Goal: Task Accomplishment & Management: Manage account settings

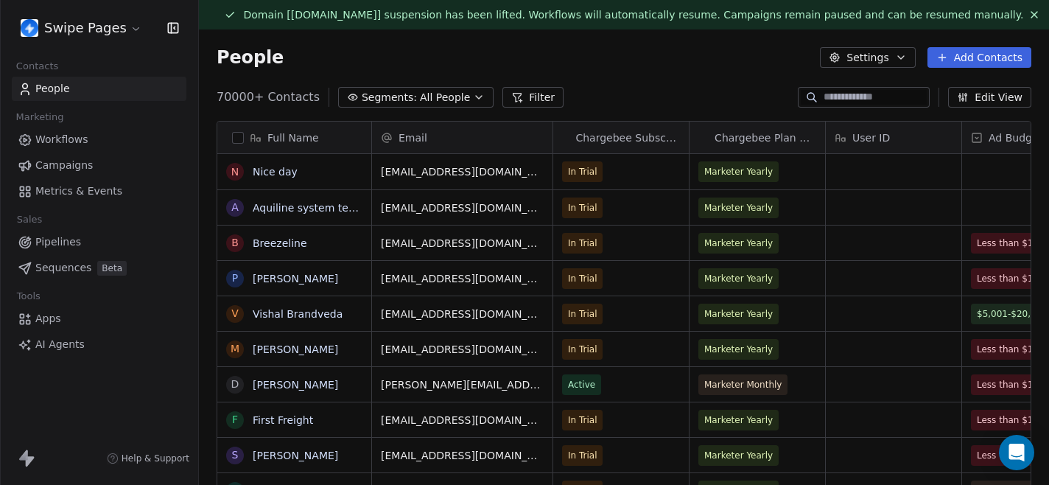
scroll to position [427, 850]
click at [109, 138] on link "Workflows" at bounding box center [99, 139] width 175 height 24
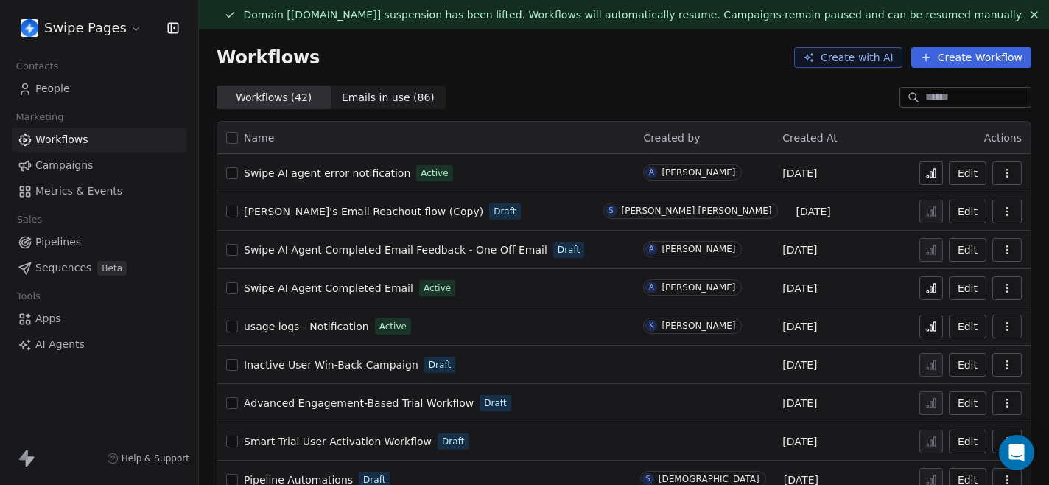
click at [350, 211] on span "[PERSON_NAME]'s Email Reachout flow (Copy)" at bounding box center [363, 212] width 239 height 12
click at [107, 41] on div "Swipe Pages" at bounding box center [99, 28] width 198 height 56
click at [114, 37] on html "Swipe Pages Contacts People Marketing Workflows Campaigns Metrics & Events Sale…" at bounding box center [524, 242] width 1049 height 485
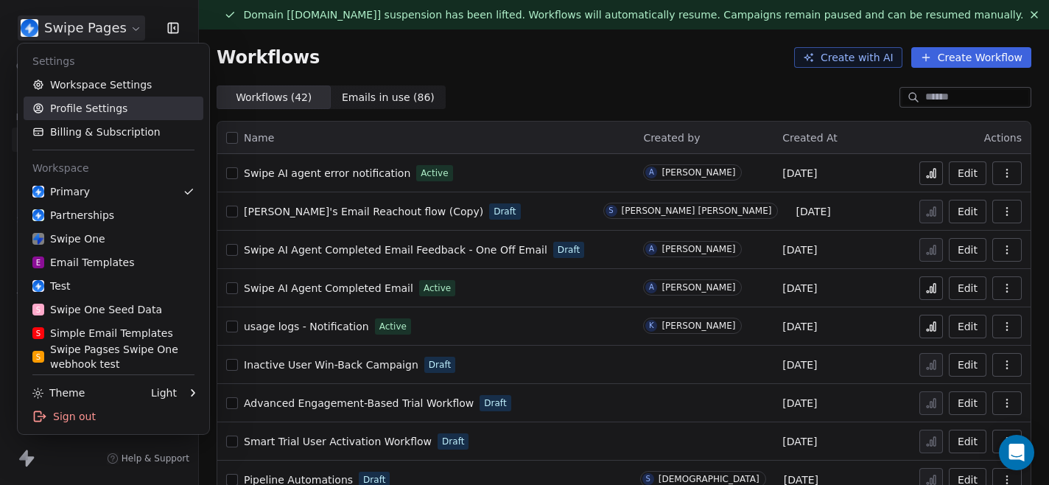
click at [99, 108] on link "Profile Settings" at bounding box center [114, 109] width 180 height 24
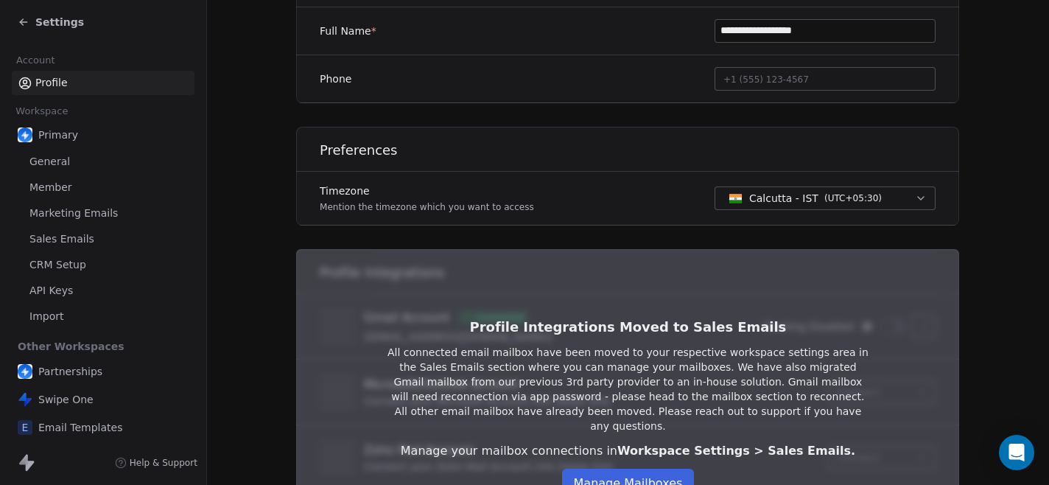
scroll to position [410, 0]
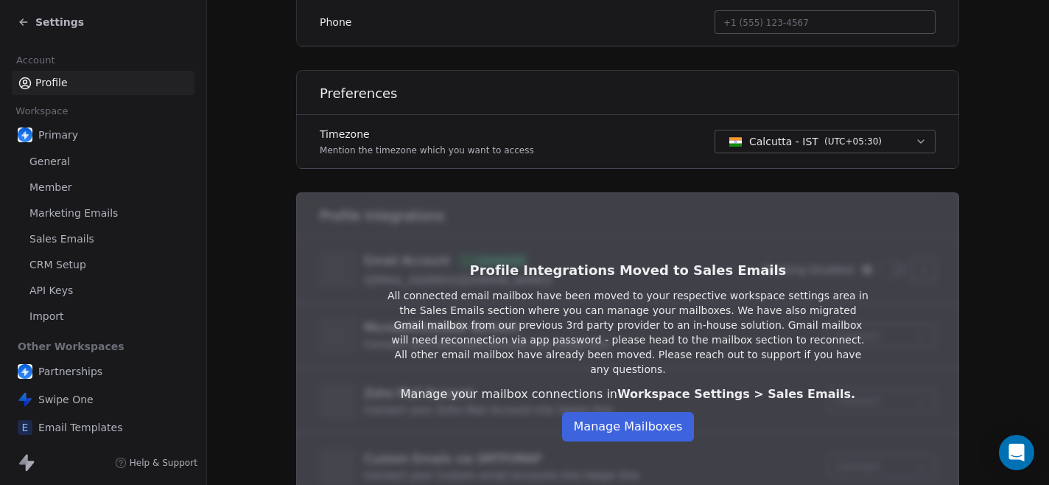
click at [602, 426] on button "Manage Mailboxes" at bounding box center [628, 426] width 133 height 29
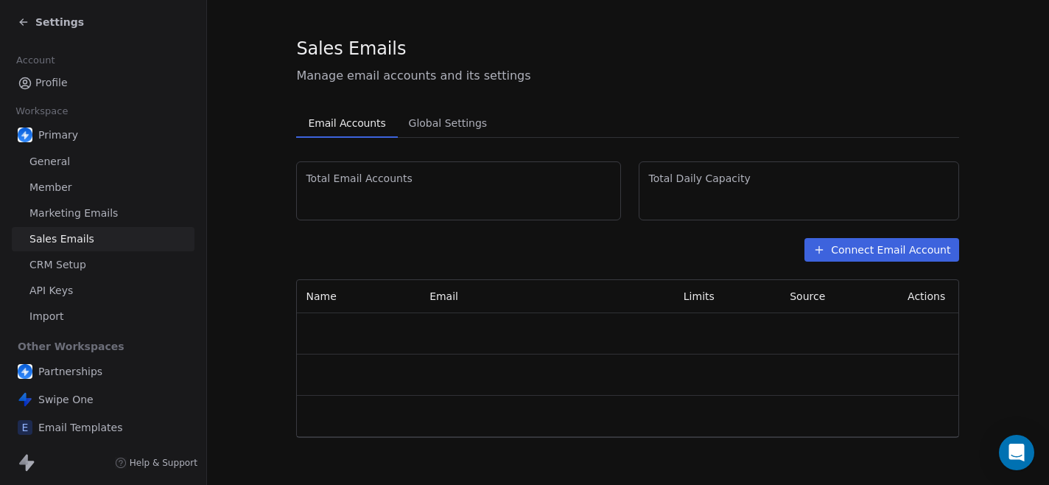
scroll to position [29, 0]
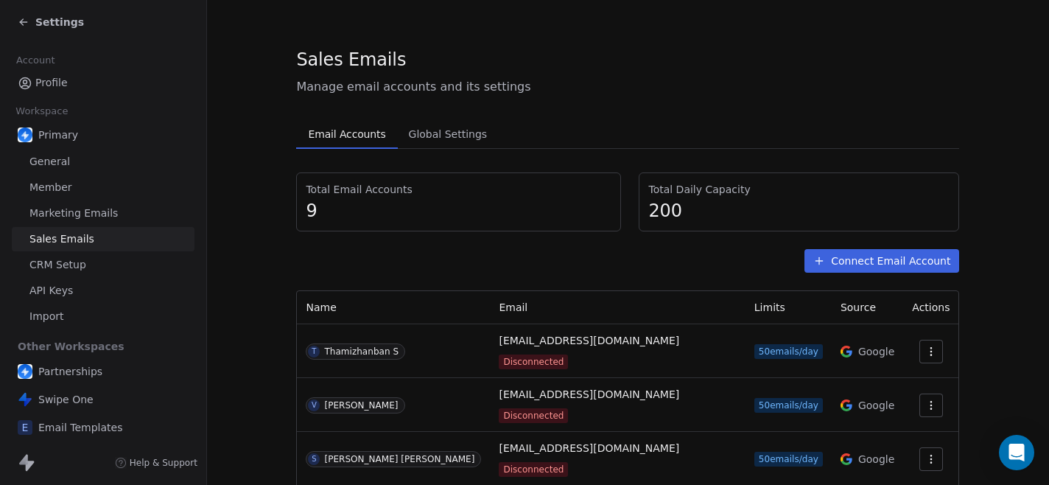
click at [907, 251] on button "Connect Email Account" at bounding box center [882, 261] width 155 height 24
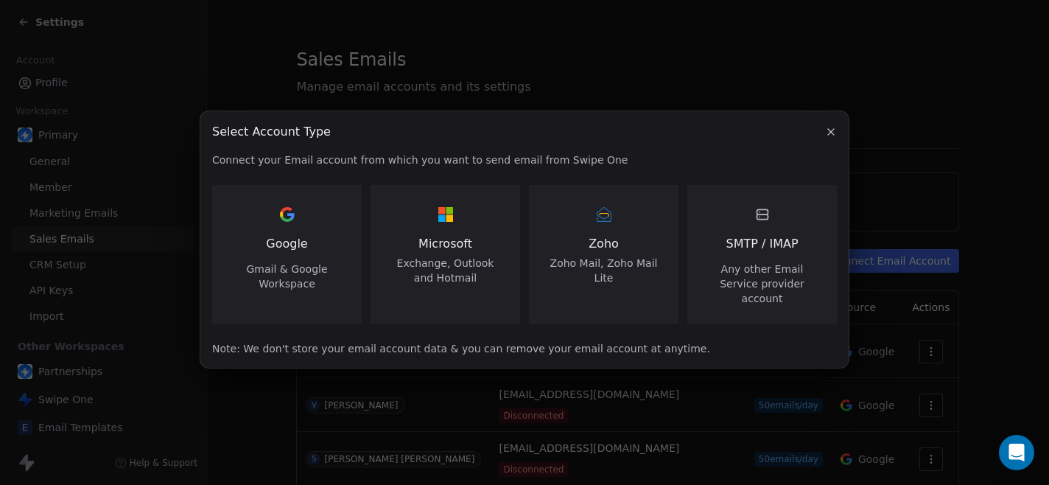
click at [306, 272] on span "Gmail & Google Workspace" at bounding box center [287, 276] width 114 height 29
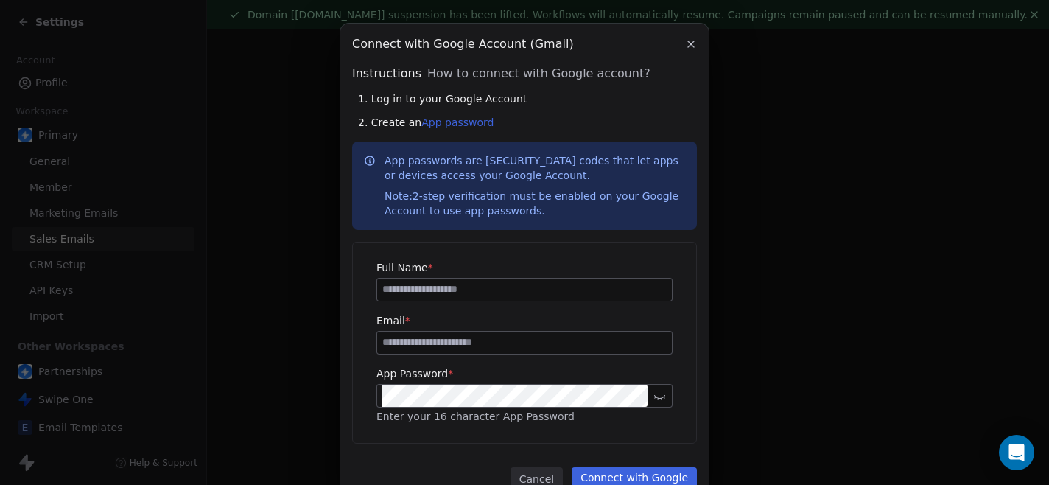
click at [685, 41] on icon "button" at bounding box center [691, 44] width 12 height 12
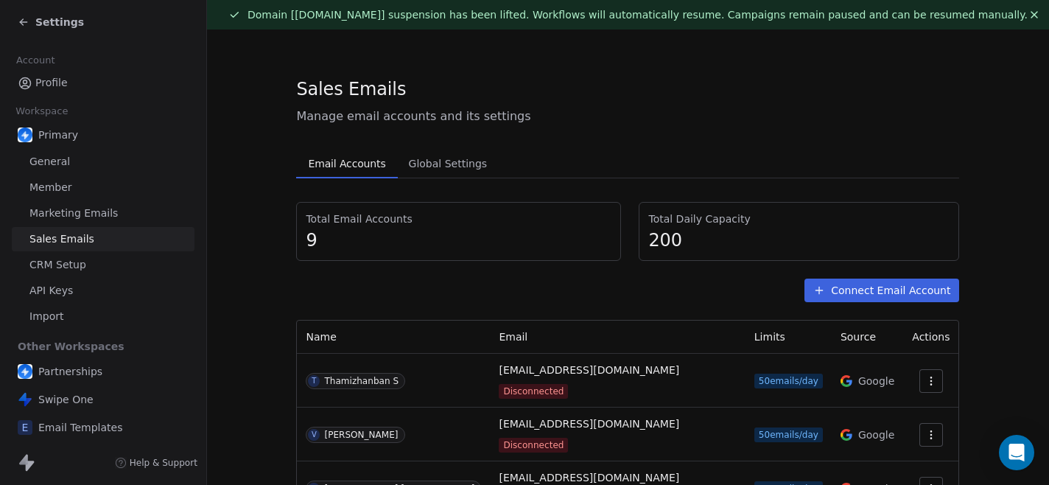
click at [1016, 183] on section "Sales Emails Manage email accounts and its settings Email Accounts Email Accoun…" at bounding box center [628, 454] width 842 height 850
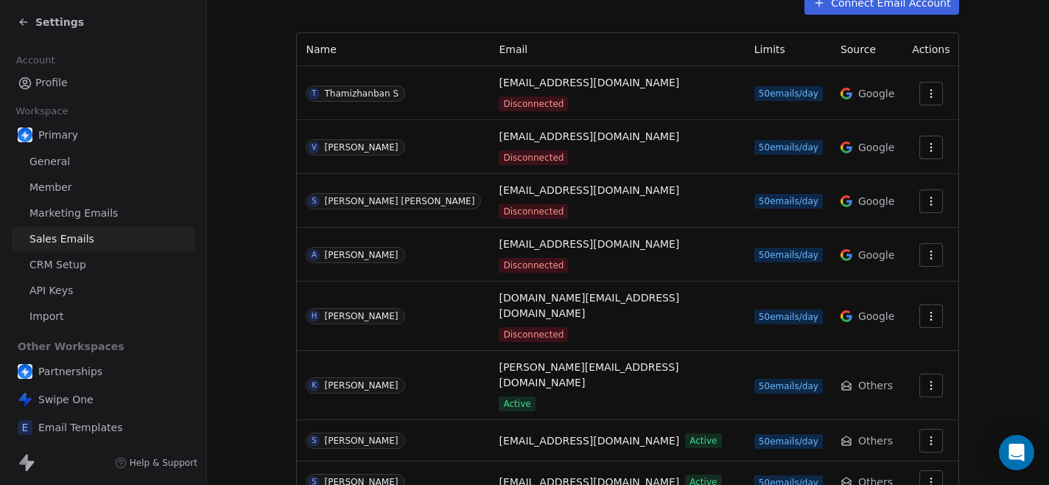
scroll to position [288, 0]
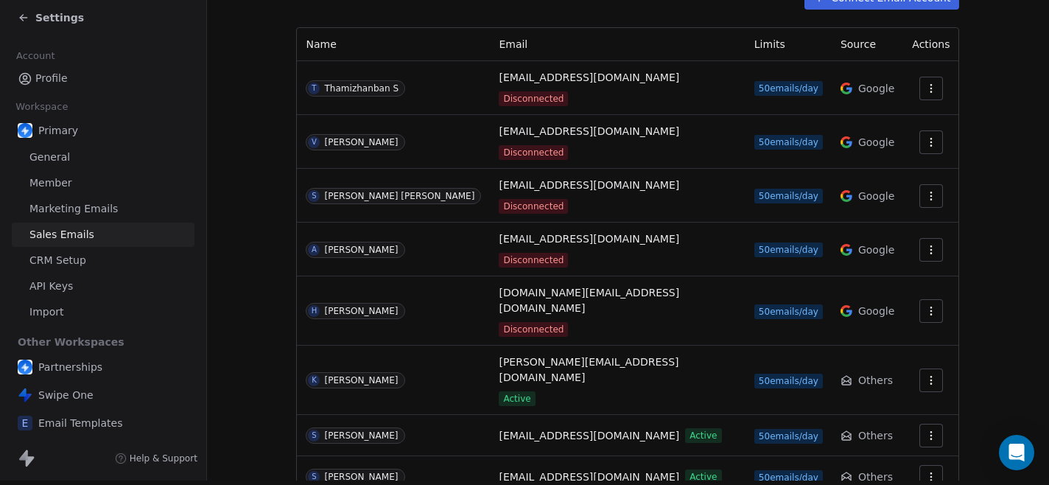
click at [919, 184] on button "button" at bounding box center [931, 196] width 24 height 24
click at [891, 191] on span "Reconnect" at bounding box center [896, 197] width 55 height 15
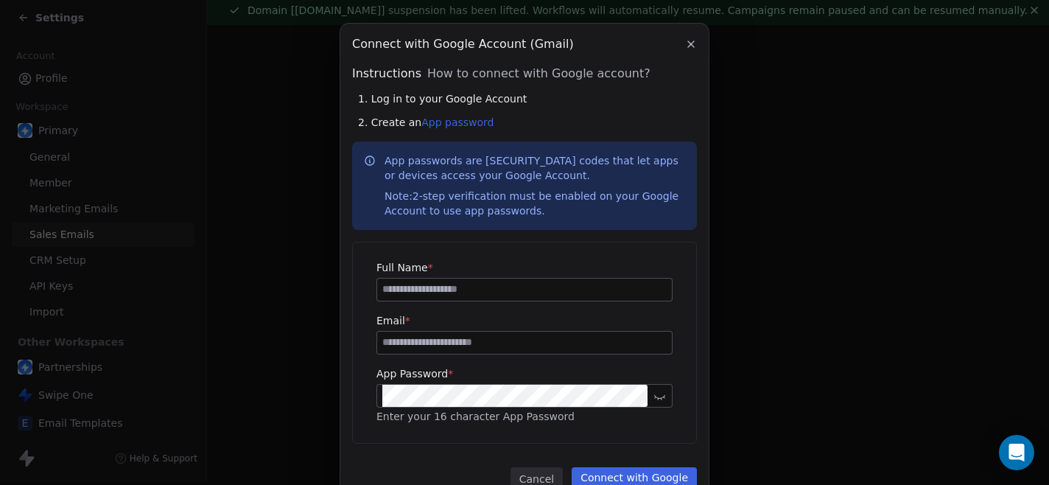
scroll to position [0, 0]
click at [455, 125] on link "App password" at bounding box center [457, 122] width 72 height 12
click at [682, 35] on button "button" at bounding box center [691, 44] width 18 height 18
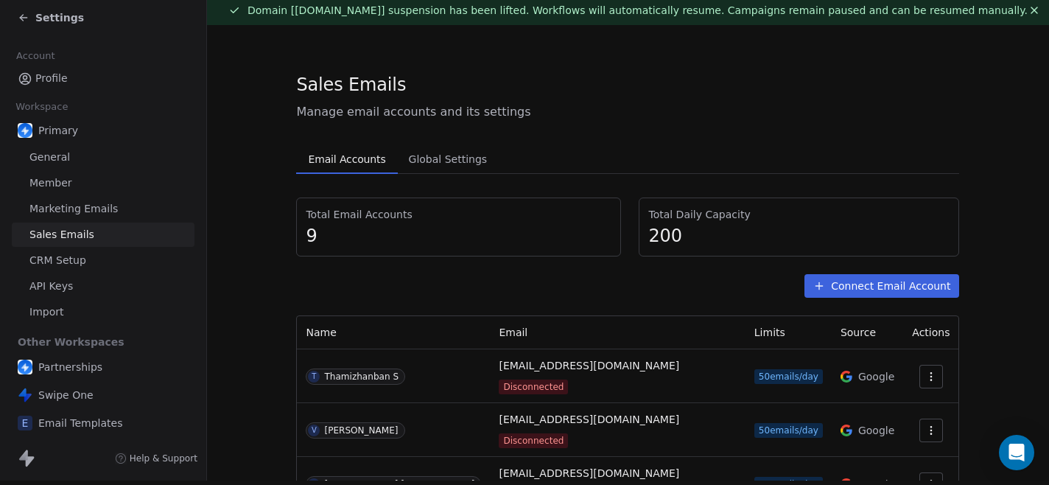
click at [919, 472] on button "button" at bounding box center [931, 484] width 24 height 24
click at [892, 421] on span "Delete" at bounding box center [886, 419] width 34 height 15
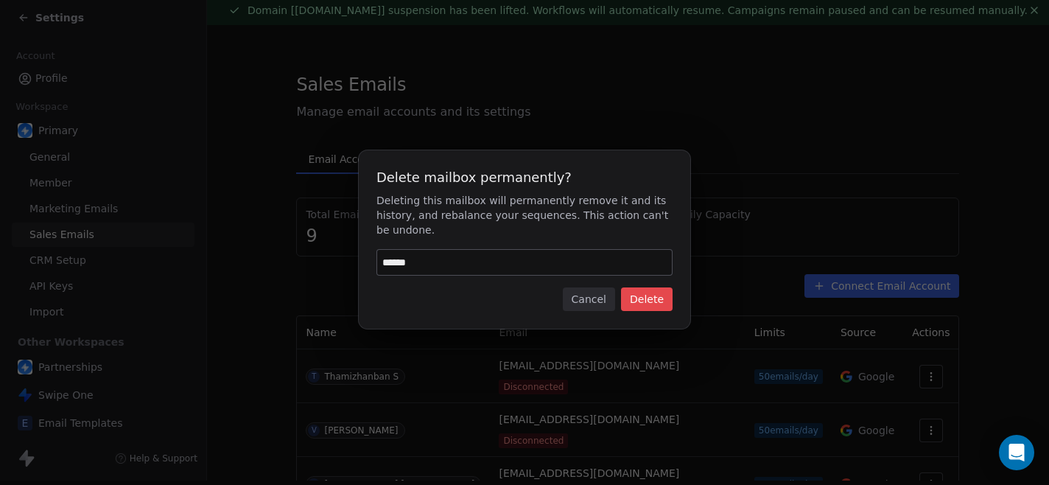
type input "******"
click at [635, 296] on button "Delete" at bounding box center [647, 299] width 52 height 24
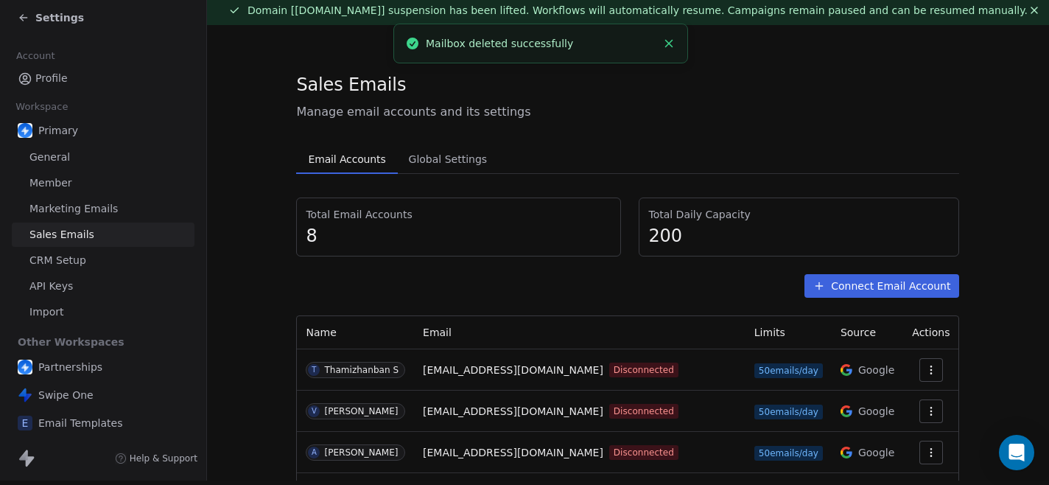
click at [785, 101] on div "Sales Emails Manage email accounts and its settings" at bounding box center [627, 96] width 663 height 49
click at [833, 281] on button "Connect Email Account" at bounding box center [882, 286] width 155 height 24
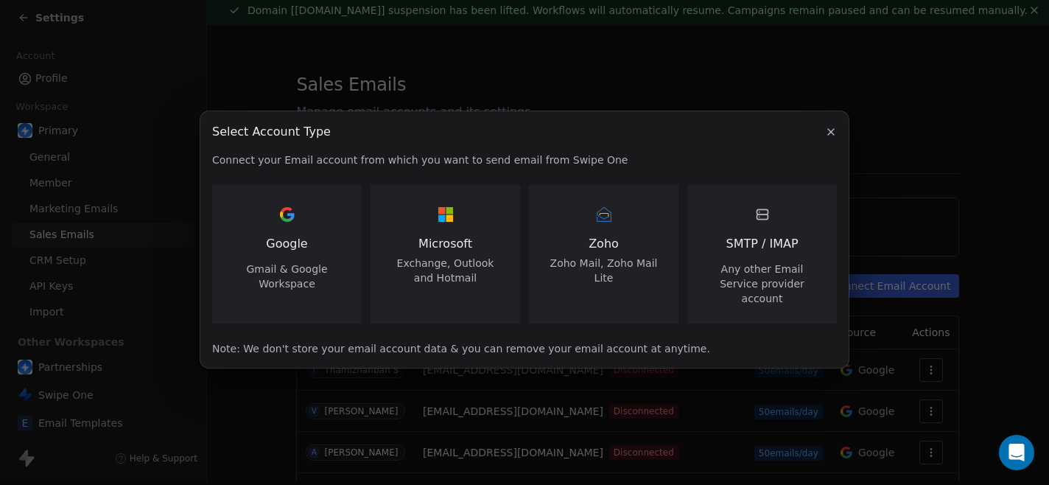
click at [743, 279] on span "Any other Email Service provider account" at bounding box center [762, 284] width 114 height 44
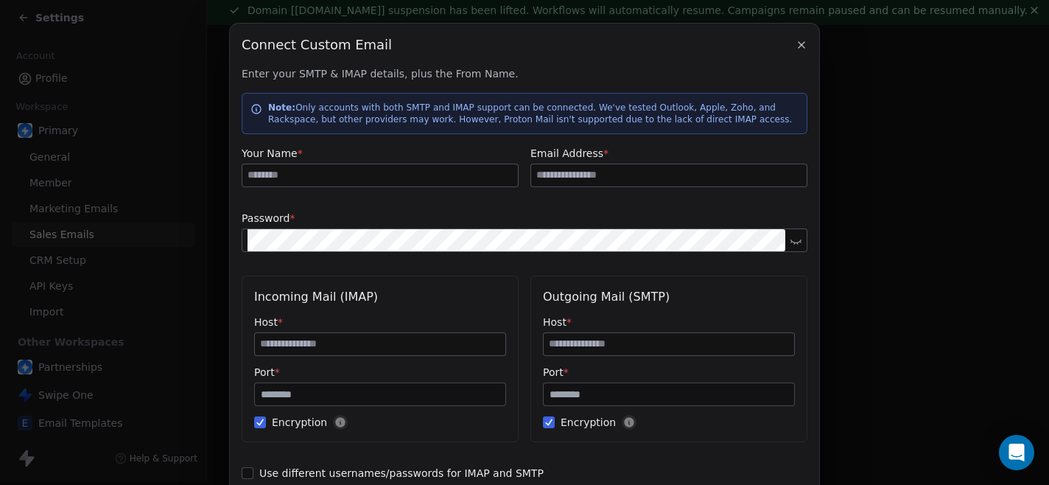
click at [424, 183] on input at bounding box center [380, 175] width 276 height 22
click at [765, 283] on div "Outgoing Mail (SMTP) Host * Port * *** Encryption" at bounding box center [668, 359] width 277 height 167
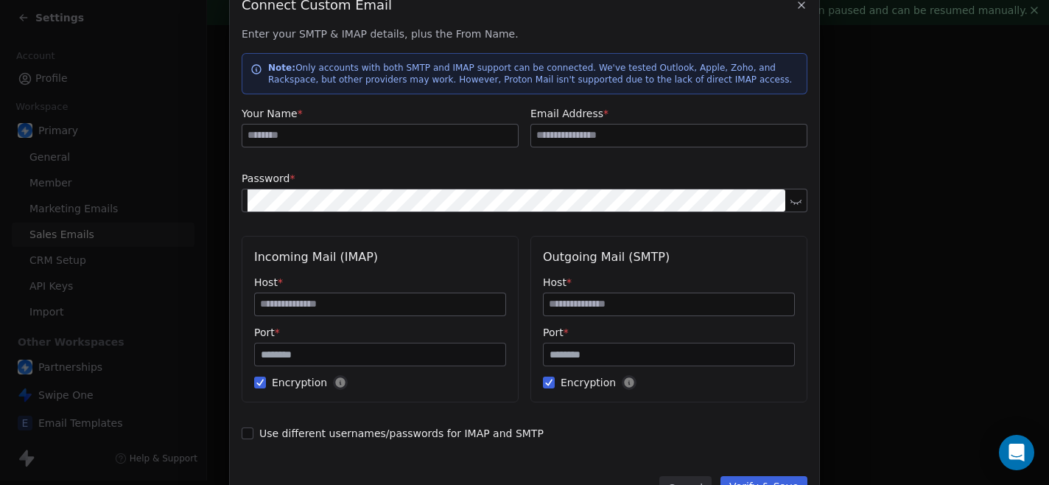
scroll to position [36, 0]
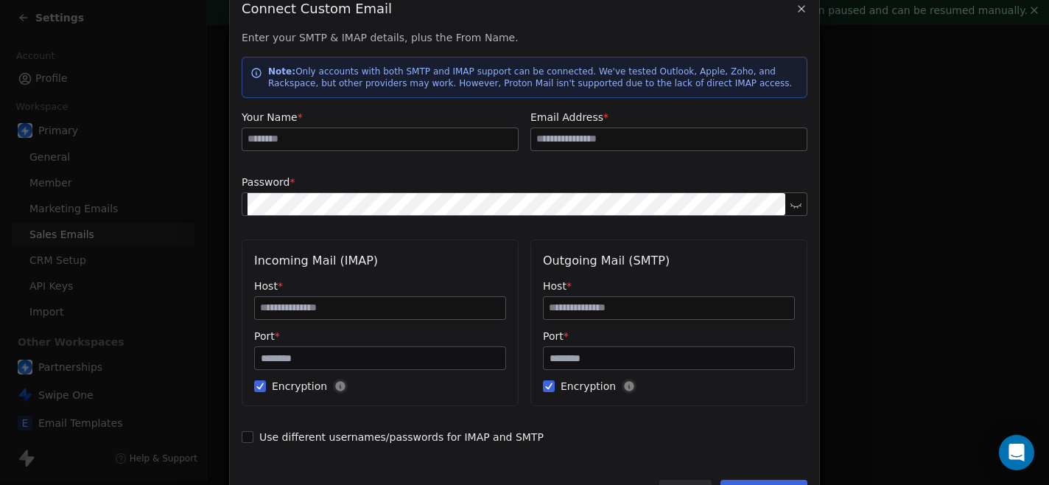
click at [796, 427] on div "Enter your SMTP & IMAP details, plus the From Name. Note: Only accounts with bo…" at bounding box center [525, 243] width 566 height 426
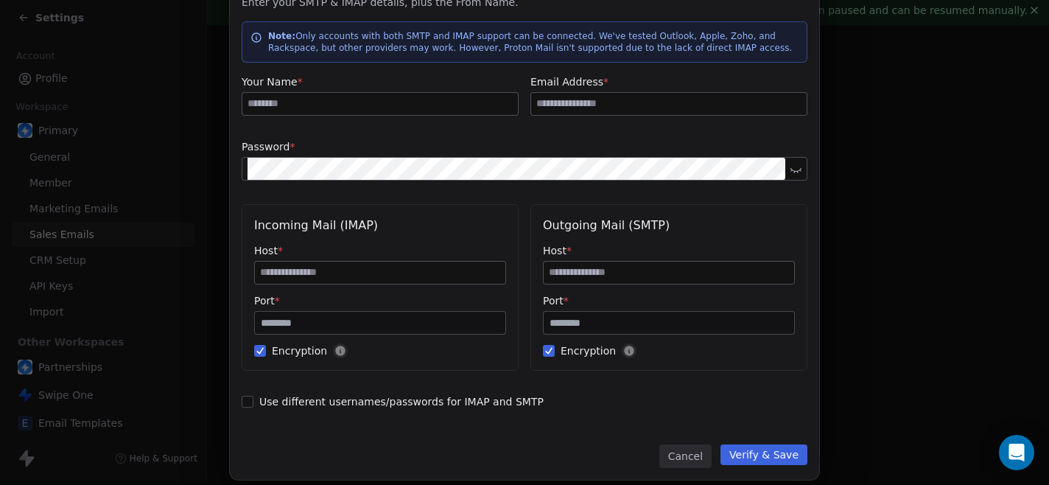
scroll to position [95, 0]
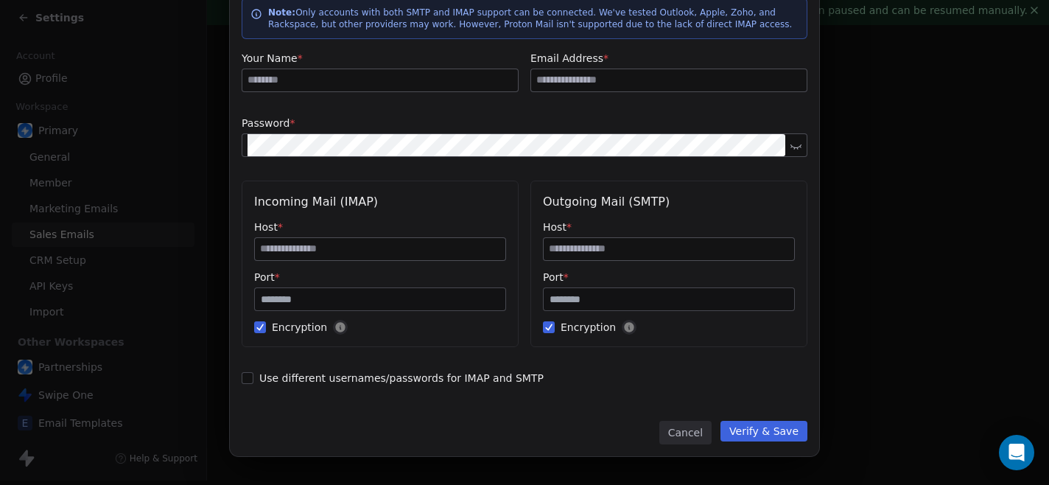
click at [679, 431] on button "Cancel" at bounding box center [685, 433] width 52 height 24
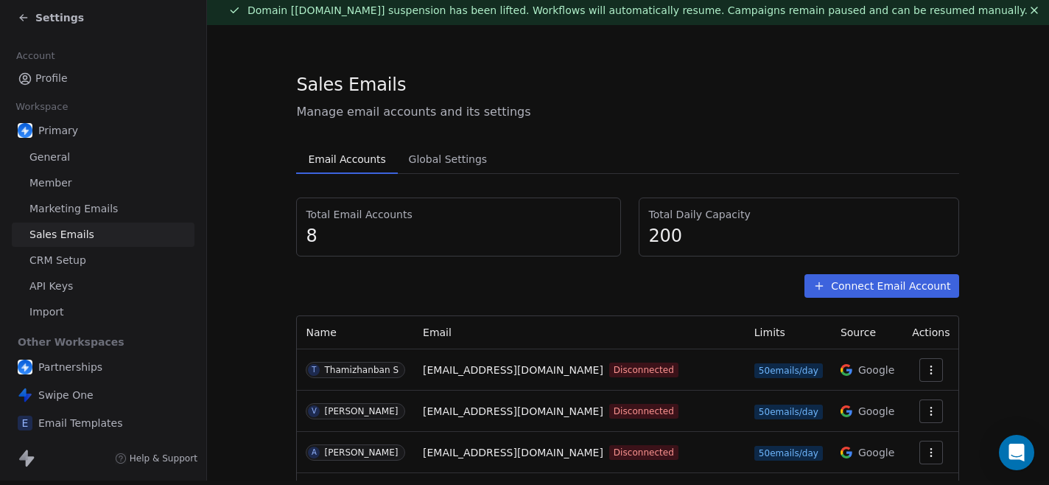
click at [978, 343] on section "Sales Emails Manage email accounts and its settings Email Accounts Email Accoun…" at bounding box center [628, 382] width 842 height 715
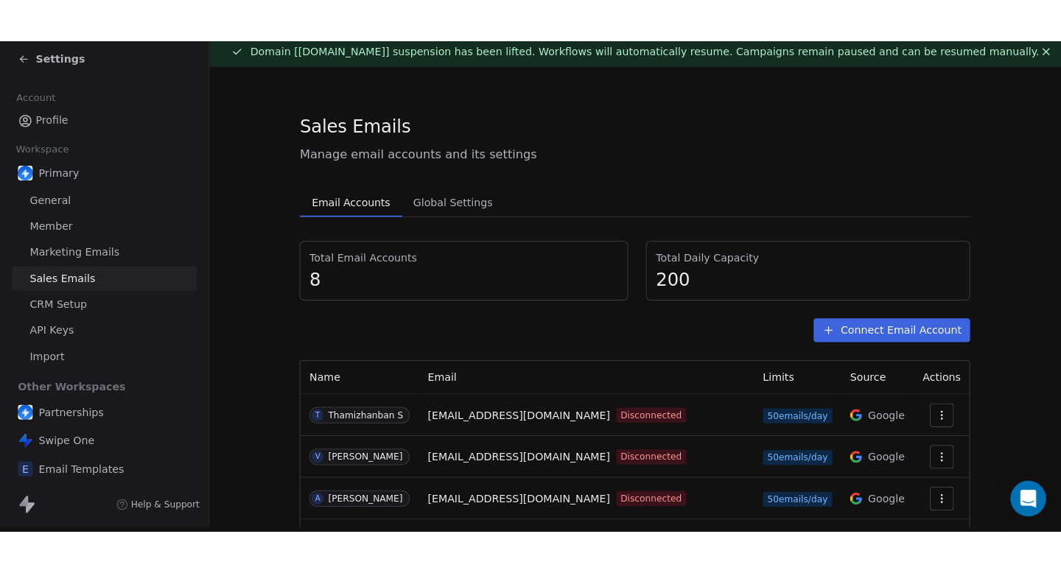
scroll to position [0, 0]
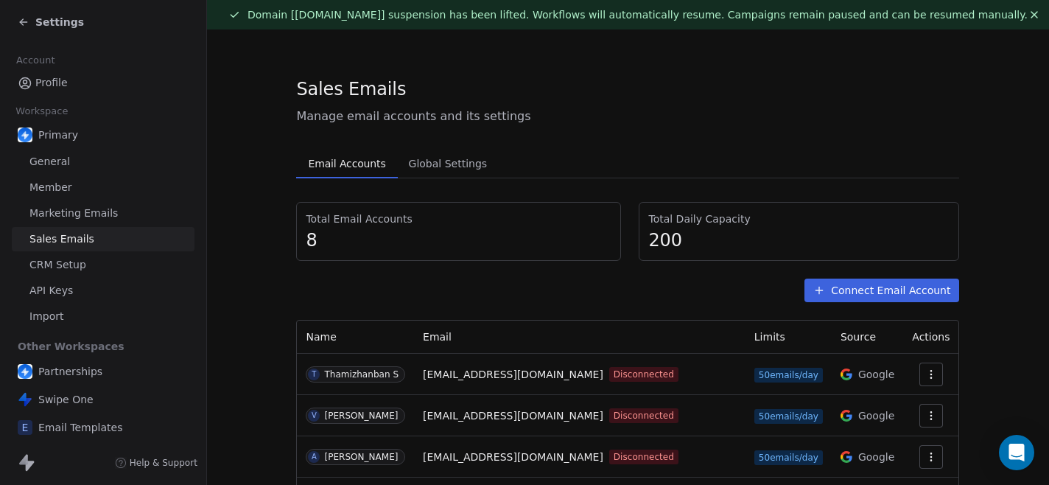
click at [862, 287] on button "Connect Email Account" at bounding box center [882, 291] width 155 height 24
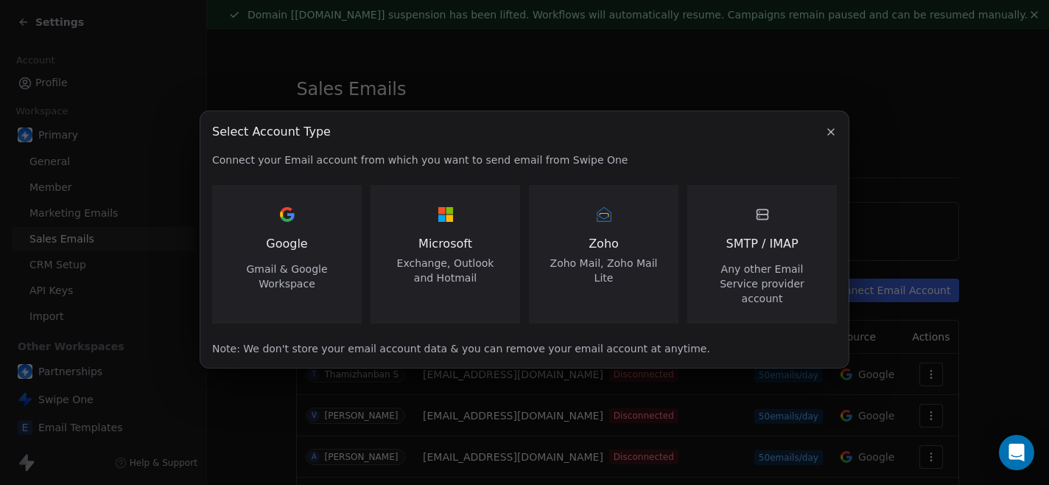
click at [311, 260] on div "Google Gmail & Google Workspace" at bounding box center [287, 247] width 114 height 88
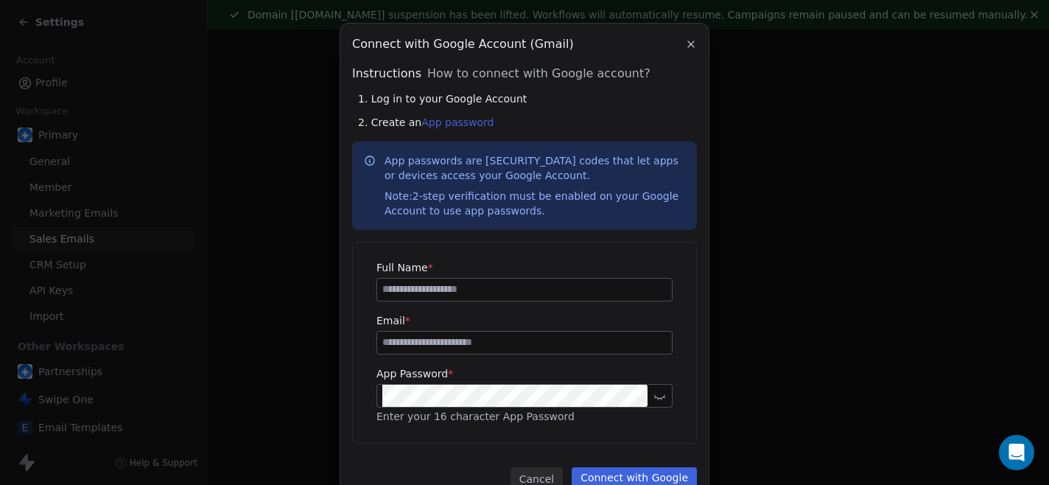
click at [457, 291] on input at bounding box center [524, 290] width 295 height 22
click at [452, 345] on input at bounding box center [524, 343] width 295 height 22
type input "**********"
click at [491, 296] on input at bounding box center [524, 290] width 295 height 22
type input "********"
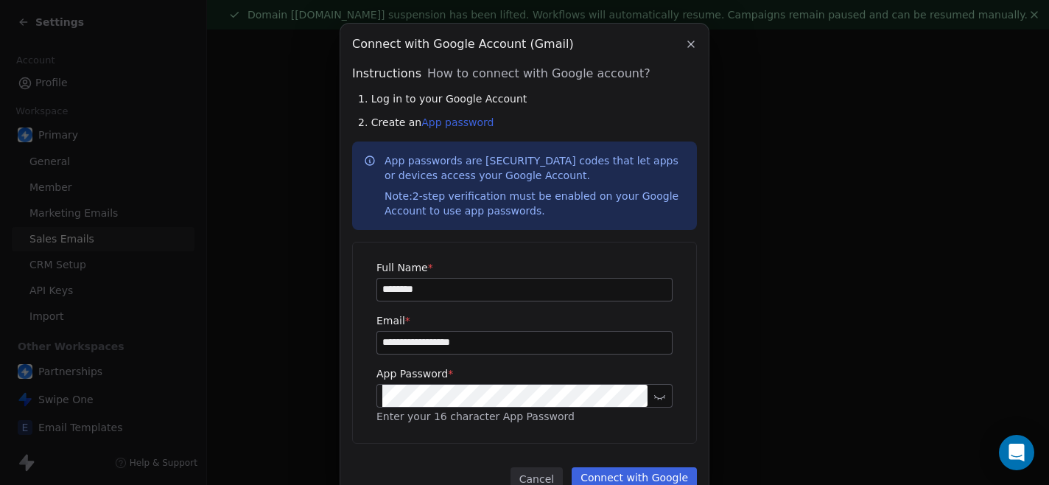
drag, startPoint x: 693, startPoint y: 43, endPoint x: 770, endPoint y: 228, distance: 200.5
click at [770, 228] on div "**********" at bounding box center [524, 265] width 1049 height 531
click at [693, 49] on icon "button" at bounding box center [691, 44] width 12 height 12
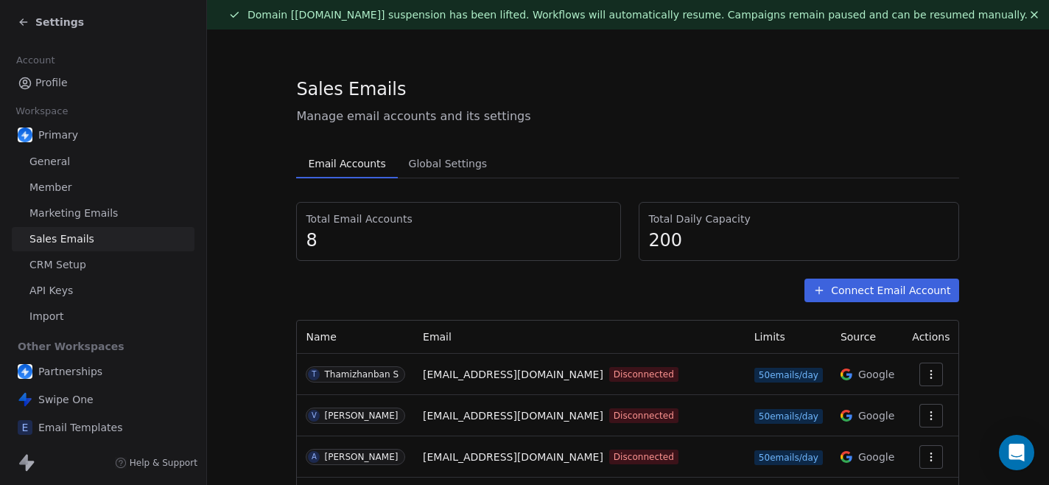
click at [886, 292] on button "Connect Email Account" at bounding box center [882, 291] width 155 height 24
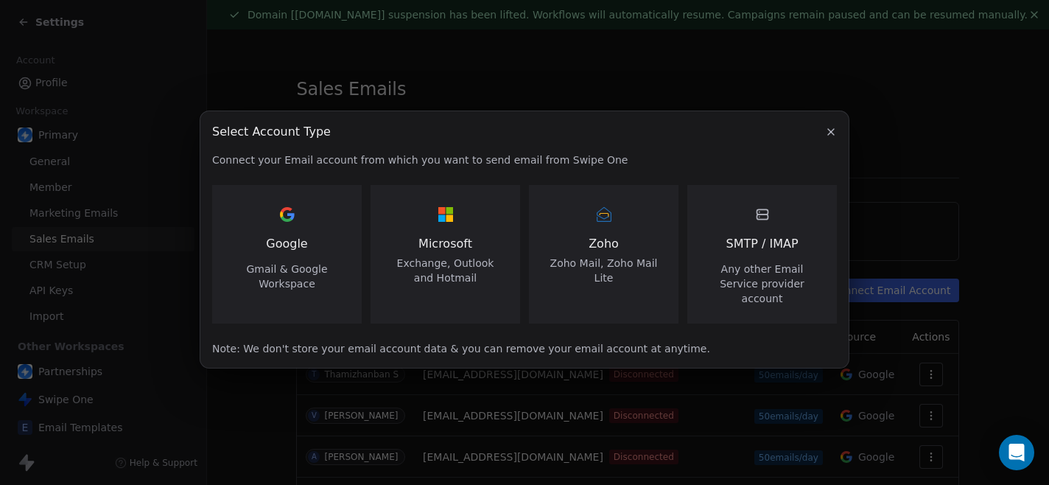
click at [780, 281] on span "Any other Email Service provider account" at bounding box center [762, 284] width 114 height 44
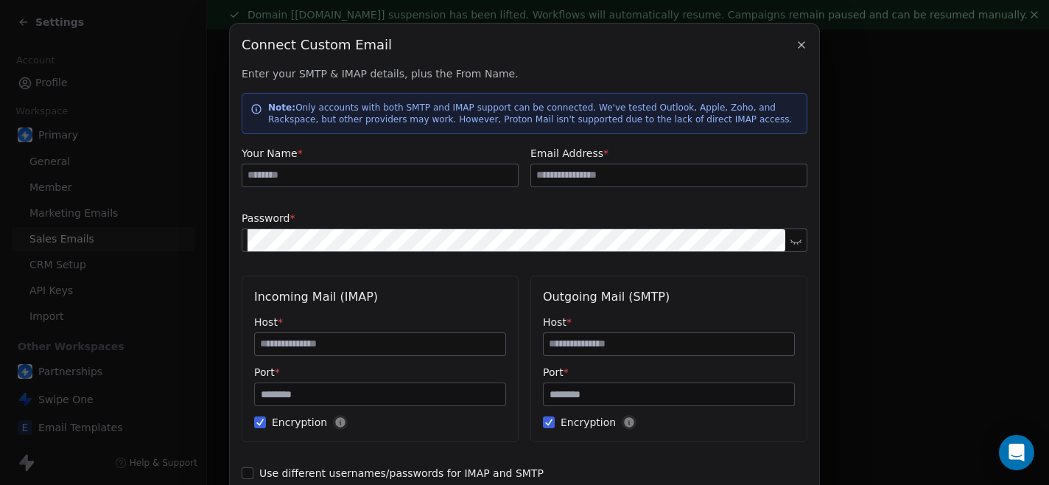
click at [358, 172] on input at bounding box center [380, 175] width 276 height 22
type input "********"
click at [581, 172] on input at bounding box center [669, 175] width 276 height 22
type input "**********"
click at [372, 343] on input at bounding box center [380, 344] width 251 height 22
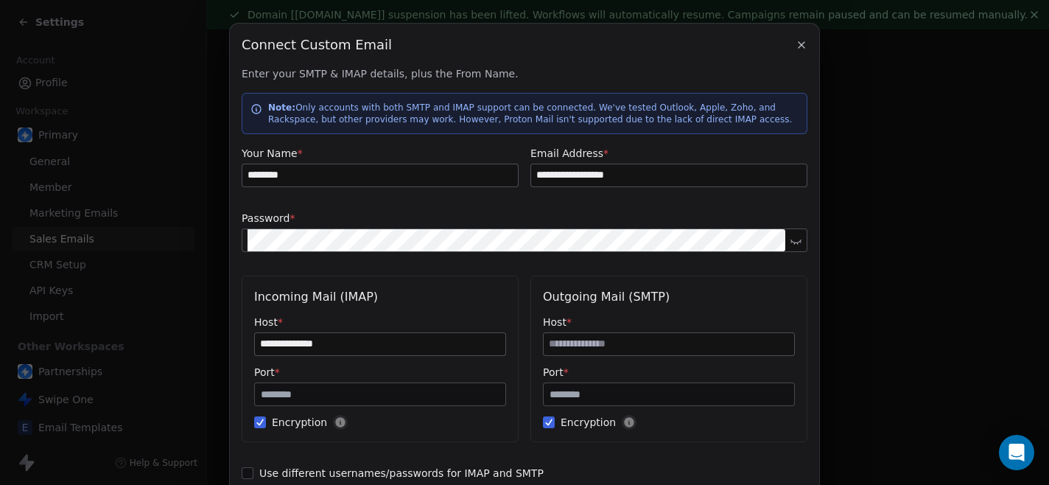
type input "**********"
click at [640, 343] on input at bounding box center [669, 344] width 251 height 22
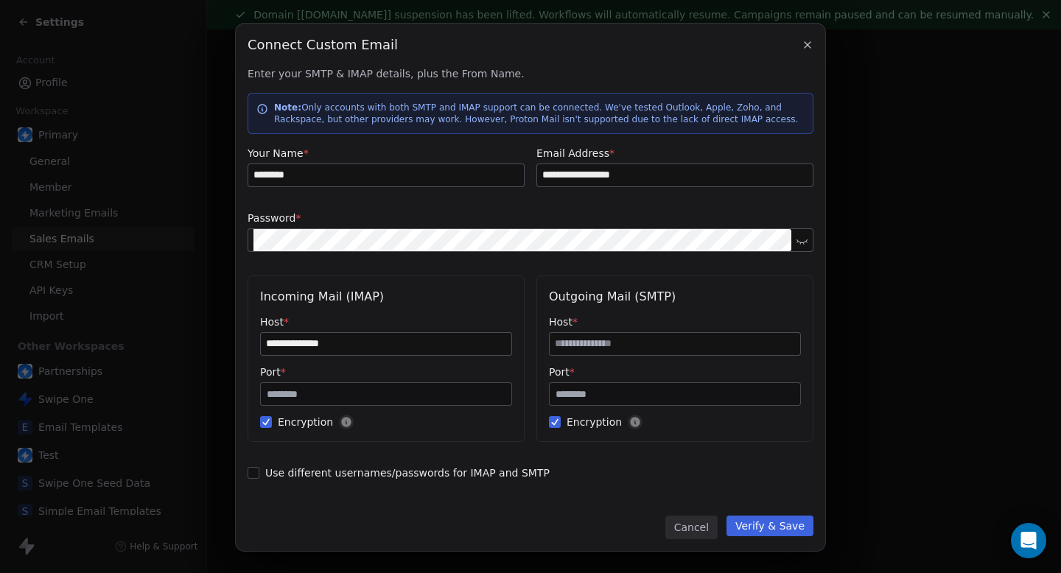
click at [811, 49] on icon "button" at bounding box center [808, 45] width 12 height 12
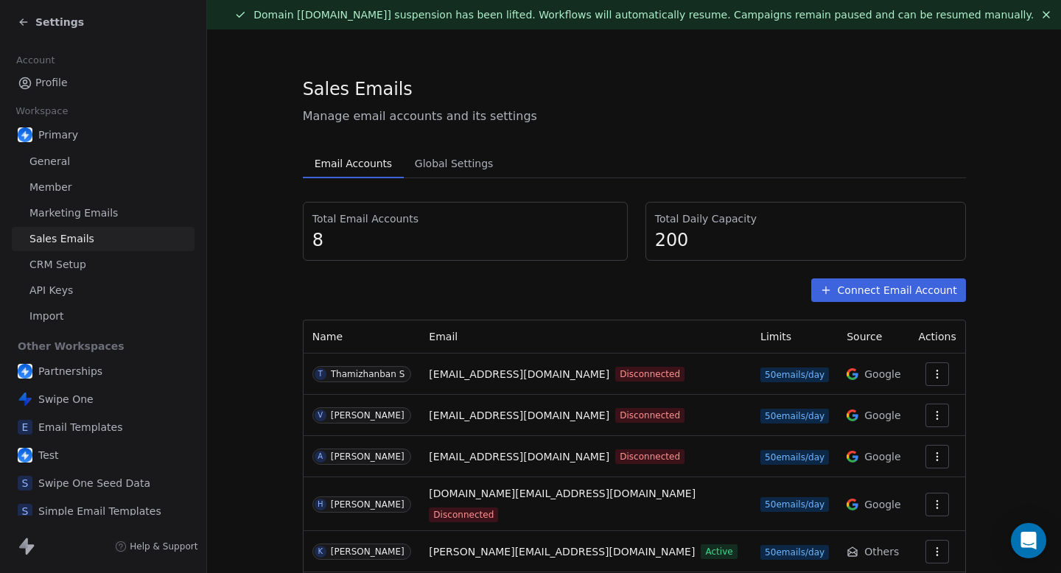
click at [704, 181] on div "Email Accounts Email Accounts Global Settings Global Settings Total Email Accou…" at bounding box center [634, 423] width 663 height 548
click at [59, 24] on span "Settings" at bounding box center [59, 22] width 49 height 15
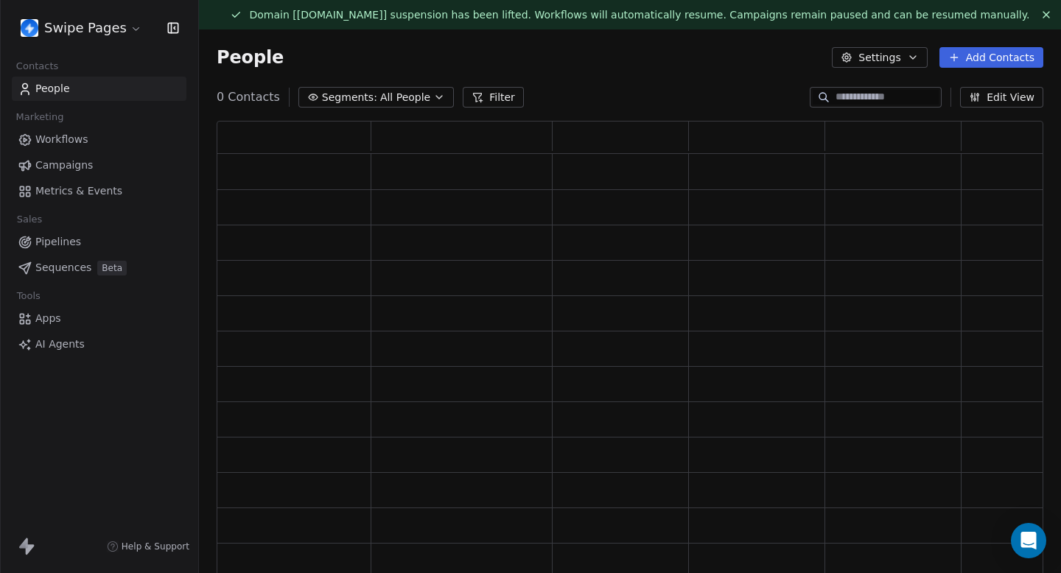
scroll to position [469, 827]
click at [83, 139] on span "Workflows" at bounding box center [61, 139] width 53 height 15
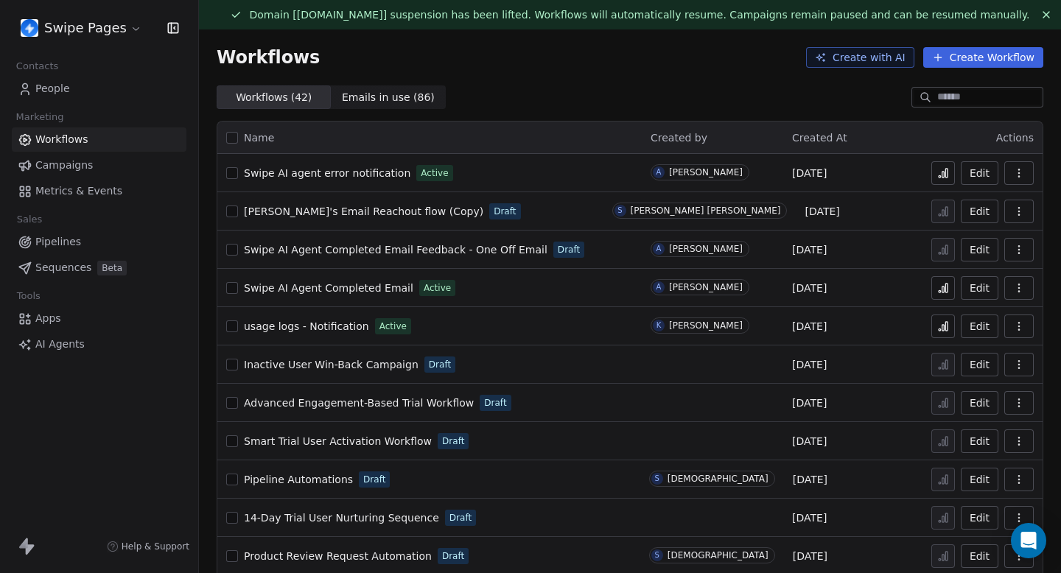
click at [346, 211] on span "[PERSON_NAME]'s Email Reachout flow (Copy)" at bounding box center [363, 212] width 239 height 12
